Goal: Task Accomplishment & Management: Use online tool/utility

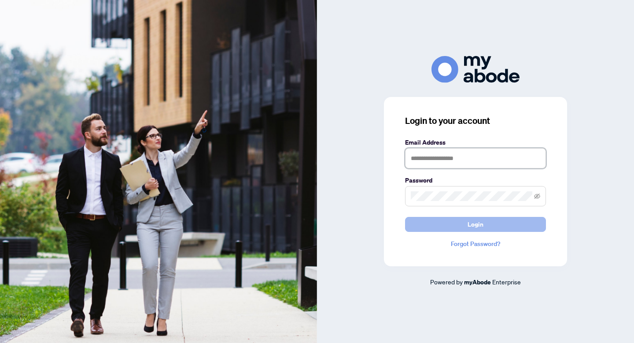
type input "**********"
click at [426, 225] on button "Login" at bounding box center [475, 224] width 141 height 15
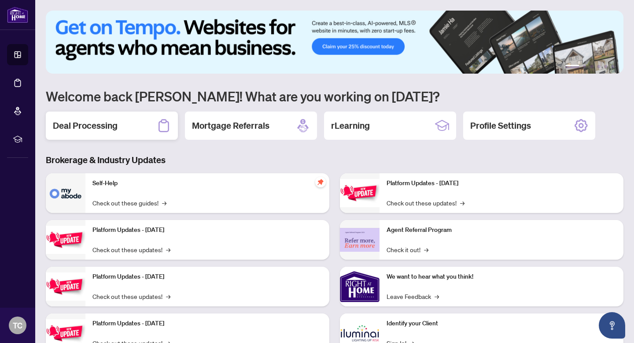
click at [134, 132] on div "Deal Processing" at bounding box center [112, 125] width 132 height 28
